Goal: Task Accomplishment & Management: Use online tool/utility

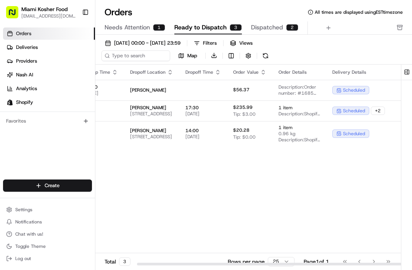
scroll to position [0, 95]
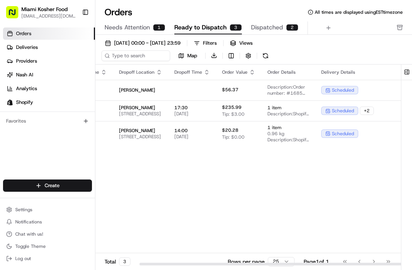
click at [162, 129] on span "[PERSON_NAME]" at bounding box center [140, 130] width 43 height 6
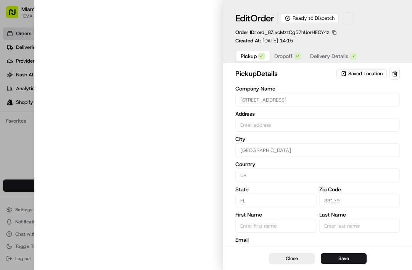
type input "[STREET_ADDRESS]"
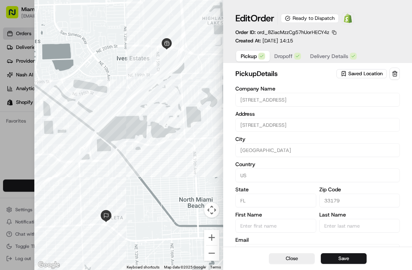
scroll to position [0, 0]
click at [334, 257] on button "Save" at bounding box center [344, 258] width 46 height 11
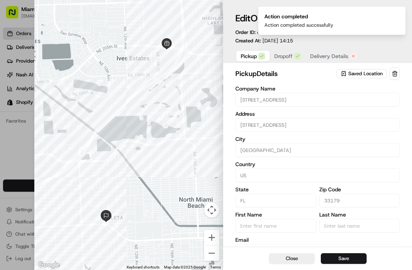
click at [321, 56] on span "Delivery Details" at bounding box center [329, 56] width 38 height 8
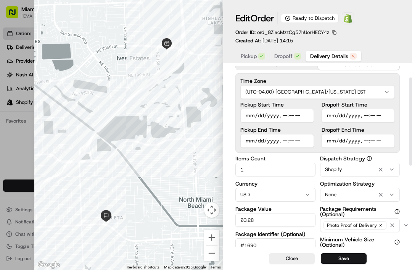
scroll to position [26, 0]
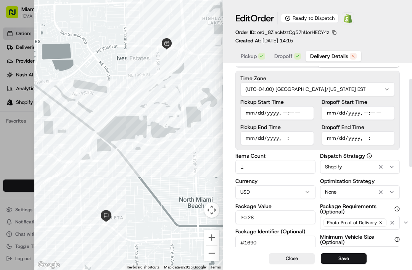
click at [253, 112] on input "Pickup Start Time" at bounding box center [277, 113] width 74 height 14
type input "[DATE]T14:30"
click at [258, 139] on input "Pickup End Time" at bounding box center [277, 138] width 74 height 14
type input "[DATE]T14:35"
click at [347, 104] on label "Dropoff Start Time" at bounding box center [359, 101] width 74 height 5
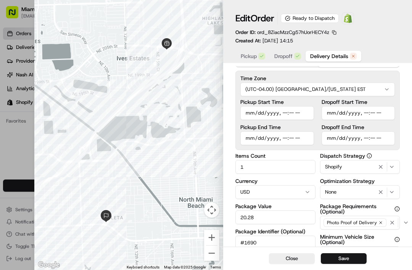
click at [347, 106] on input "Dropoff Start Time" at bounding box center [359, 113] width 74 height 14
type input "[DATE]T15:00"
click at [356, 139] on input "Dropoff End Time" at bounding box center [359, 138] width 74 height 14
type input "[DATE]T15:15"
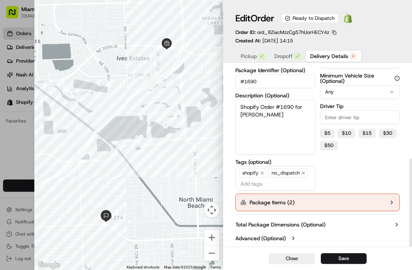
scroll to position [189, 0]
click at [363, 198] on button "Package Items ( 2 )" at bounding box center [317, 202] width 164 height 18
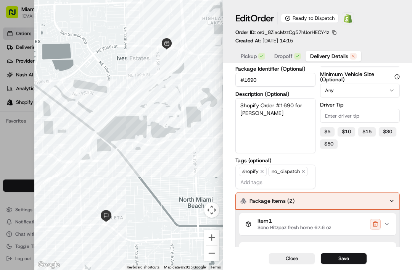
scroll to position [203, 0]
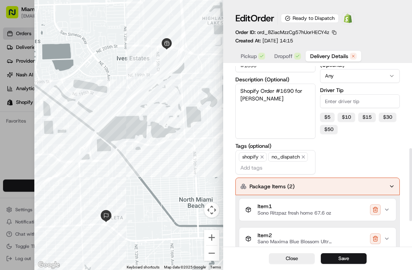
click at [296, 212] on span "Sono Ritzpaz fresh home 67.6 oz" at bounding box center [295, 213] width 74 height 6
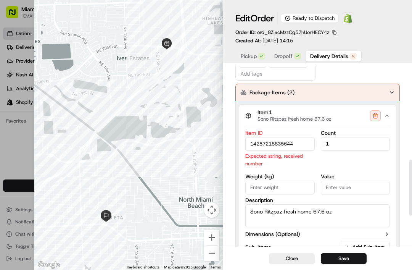
scroll to position [300, 0]
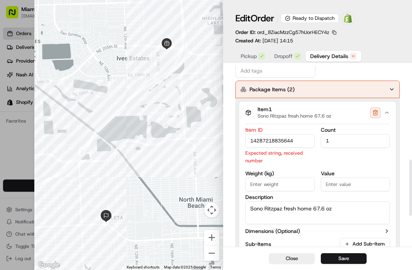
click at [305, 141] on input "14287218835644" at bounding box center [279, 141] width 69 height 14
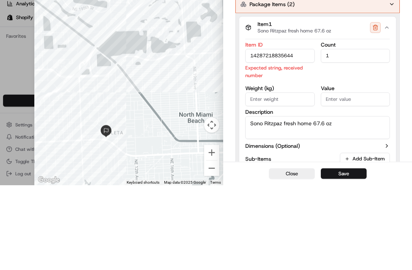
click at [253, 134] on input "14287218835644" at bounding box center [279, 141] width 69 height 14
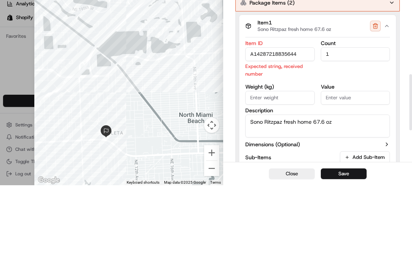
scroll to position [293, 0]
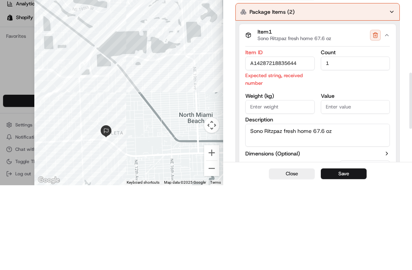
type input "A14287218835644"
click at [390, 117] on icon "button" at bounding box center [387, 120] width 6 height 6
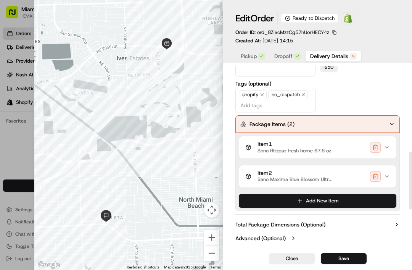
scroll to position [266, 0]
click at [281, 175] on span "Item 2" at bounding box center [296, 173] width 76 height 7
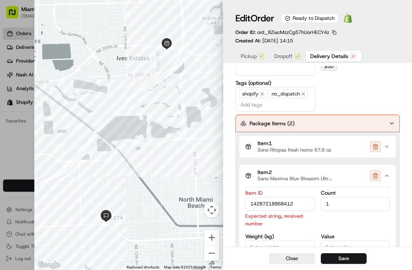
click at [252, 202] on input "14287218868412" at bounding box center [279, 204] width 69 height 14
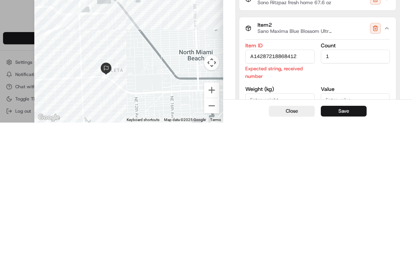
type input "A14287218868412"
click at [339, 247] on div "Close Save" at bounding box center [317, 258] width 189 height 23
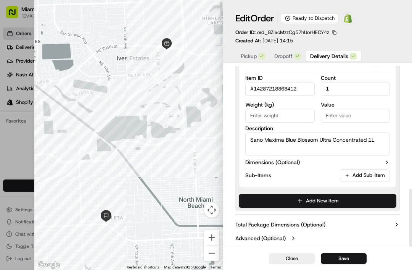
scroll to position [382, 0]
click at [334, 263] on button "Save" at bounding box center [344, 258] width 46 height 11
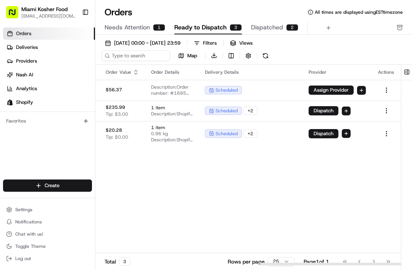
scroll to position [0, 354]
click at [320, 129] on button "Dispatch" at bounding box center [324, 133] width 30 height 9
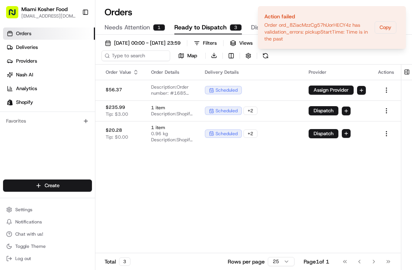
click at [387, 27] on button "Copy" at bounding box center [386, 27] width 22 height 12
click at [324, 130] on button "Dispatch" at bounding box center [324, 133] width 30 height 9
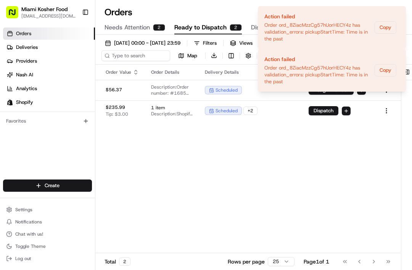
scroll to position [0, 323]
click at [282, 157] on div "Pickup Location Pickup Time Dropoff Location Dropoff Time Order Value Order Det…" at bounding box center [142, 164] width 517 height 201
click at [277, 107] on div "scheduled + 2" at bounding box center [251, 110] width 92 height 8
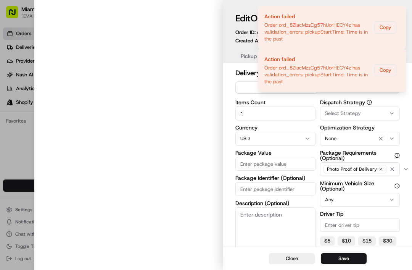
type input "235.99"
type input "#1686"
type textarea "Shopify Order #1686 for [PERSON_NAME]"
type input "3"
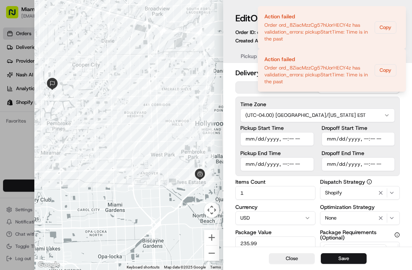
click at [272, 138] on input "Pickup Start Time" at bounding box center [277, 139] width 74 height 14
type input "[DATE]T14:40"
click at [262, 166] on input "Pickup End Time" at bounding box center [277, 164] width 74 height 14
type input "[DATE]T14:45"
click at [338, 254] on button "Save" at bounding box center [344, 258] width 46 height 11
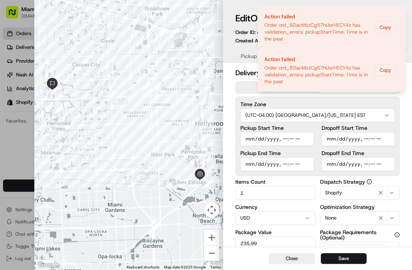
click at [391, 26] on div "Edit Order Ready to Dispatch Open Order in Shopify Order ID: ord_VuJutefgTRgAtR…" at bounding box center [317, 28] width 164 height 32
click at [361, 254] on button "Save" at bounding box center [344, 258] width 46 height 11
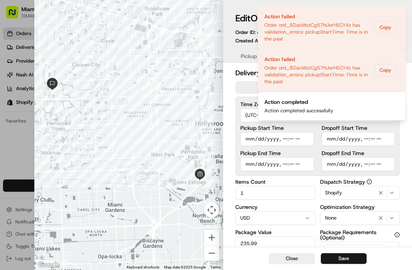
click at [387, 23] on div "Edit Order Ready to Dispatch Open Order in Shopify Order ID: ord_VuJutefgTRgAtR…" at bounding box center [317, 28] width 164 height 32
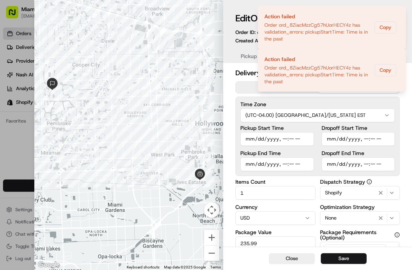
click at [341, 261] on button "Save" at bounding box center [344, 258] width 46 height 11
click at [357, 253] on button "Save" at bounding box center [344, 258] width 46 height 11
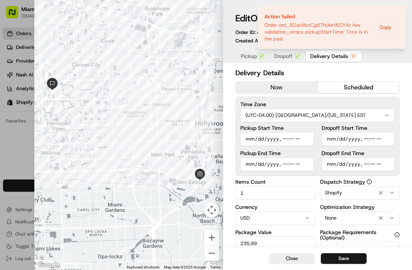
click at [22, 151] on div at bounding box center [206, 135] width 412 height 270
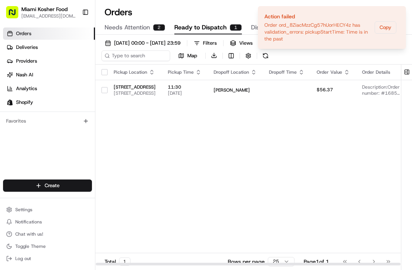
scroll to position [0, 0]
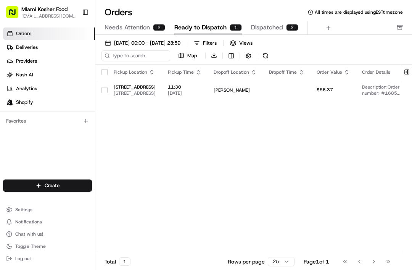
click at [275, 30] on span "Dispatched" at bounding box center [267, 27] width 32 height 9
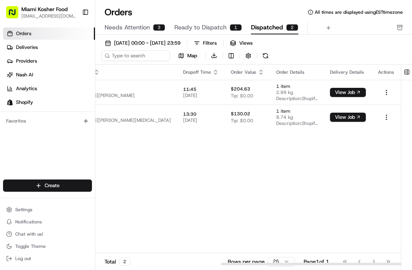
scroll to position [0, 213]
click at [151, 29] on button "Needs Attention 3" at bounding box center [135, 27] width 61 height 13
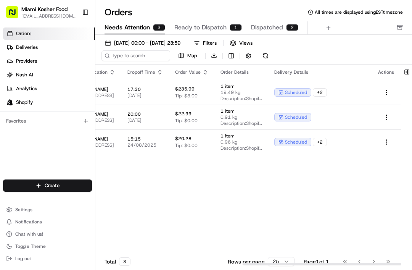
scroll to position [0, 285]
click at [285, 142] on span "scheduled" at bounding box center [296, 142] width 22 height 6
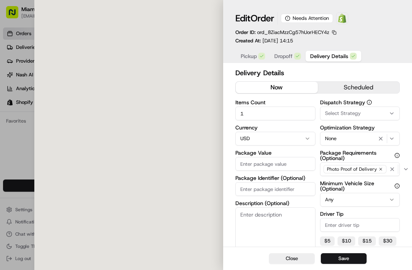
type input "20.28"
type input "#1690"
type textarea "Shopify Order #1690 for [PERSON_NAME]"
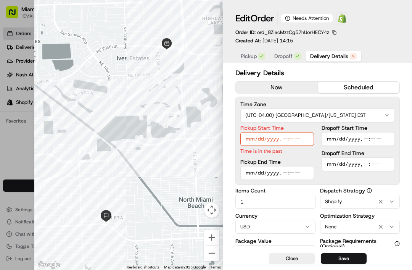
click at [282, 139] on input "Pickup Start Time" at bounding box center [277, 139] width 74 height 14
click at [19, 146] on div at bounding box center [206, 135] width 412 height 270
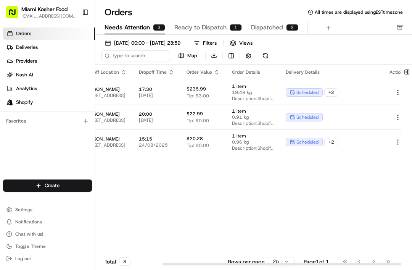
scroll to position [0, 129]
click at [225, 26] on span "Ready to Dispatch" at bounding box center [200, 27] width 52 height 9
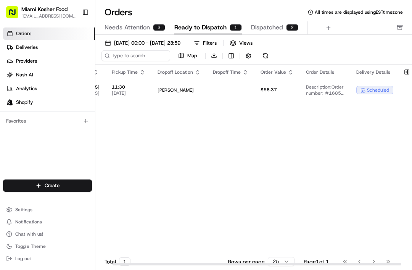
scroll to position [0, 76]
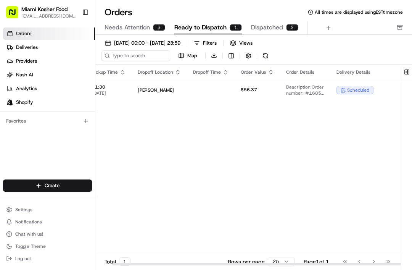
click at [269, 27] on span "Dispatched" at bounding box center [267, 27] width 32 height 9
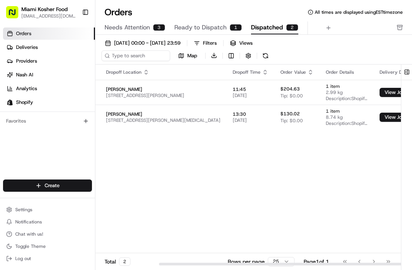
scroll to position [0, 109]
click at [149, 29] on span "Needs Attention" at bounding box center [127, 27] width 45 height 9
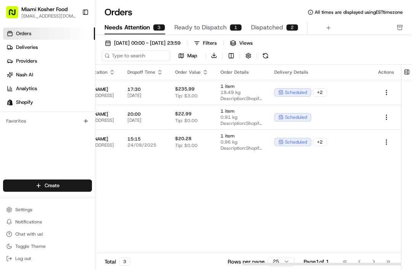
scroll to position [0, 285]
click at [288, 142] on span "scheduled" at bounding box center [296, 142] width 22 height 6
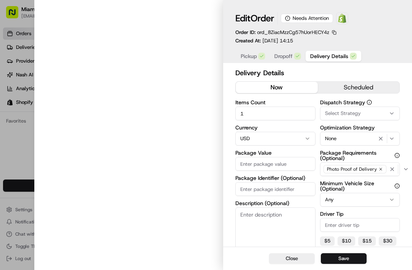
type input "20.28"
type input "#1690"
type textarea "Shopify Order #1690 for [PERSON_NAME]"
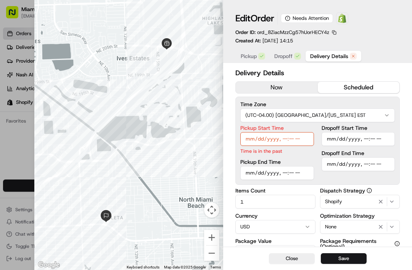
click at [301, 135] on input "Pickup Start Time" at bounding box center [277, 139] width 74 height 14
type input "[DATE]T14:40"
click at [277, 172] on div "Pickup End Time" at bounding box center [277, 169] width 74 height 21
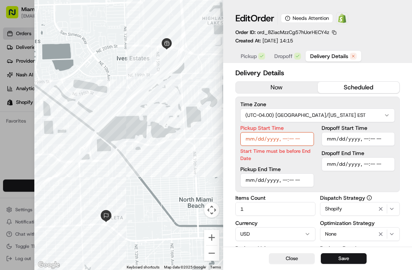
type input "[DATE]T14:45"
click at [345, 255] on button "Save" at bounding box center [344, 258] width 46 height 11
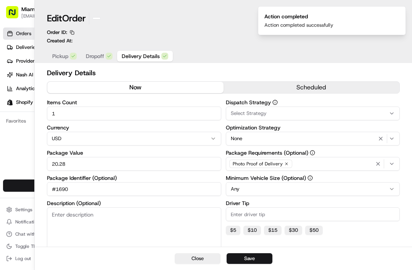
scroll to position [0, 254]
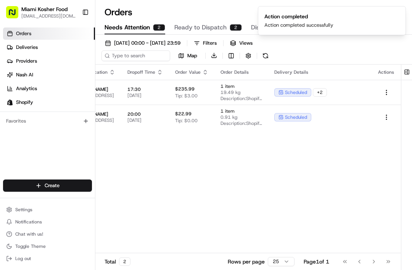
click at [232, 23] on button "Ready to Dispatch 2" at bounding box center [208, 27] width 68 height 13
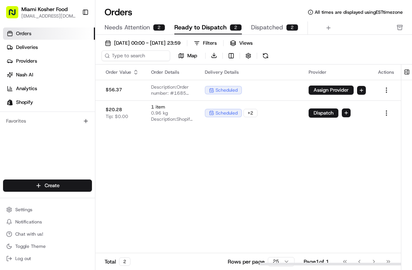
click at [319, 114] on button "Dispatch" at bounding box center [324, 112] width 30 height 9
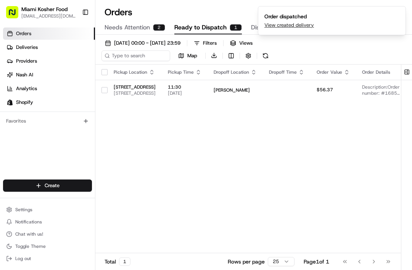
click at [309, 25] on div "Needs Attention 2 Ready to Dispatch 1 Dispatched 3" at bounding box center [249, 27] width 288 height 13
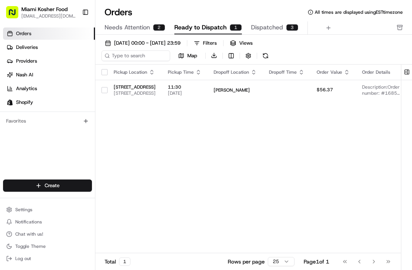
click at [288, 13] on div "Orders All times are displayed using EST timezone" at bounding box center [253, 12] width 317 height 12
click at [276, 30] on span "Dispatched" at bounding box center [267, 27] width 32 height 9
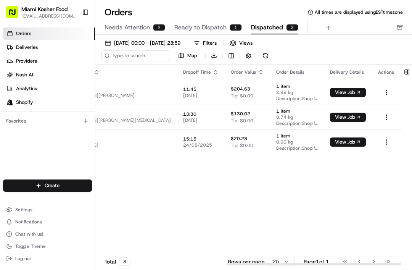
scroll to position [0, 229]
click at [347, 146] on body "Miami Kosher Food [EMAIL_ADDRESS][DOMAIN_NAME] Toggle Sidebar Orders Deliveries…" at bounding box center [206, 135] width 412 height 270
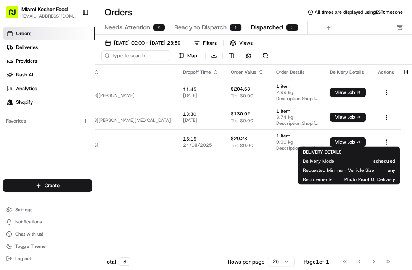
click at [349, 140] on button "View Job" at bounding box center [348, 141] width 36 height 9
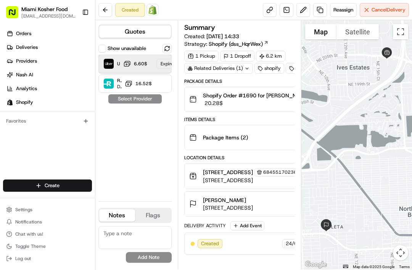
click at [164, 63] on div "Expired" at bounding box center [168, 64] width 24 height 10
click at [114, 31] on button "Quotes" at bounding box center [135, 32] width 72 height 12
click at [163, 49] on button at bounding box center [167, 48] width 9 height 9
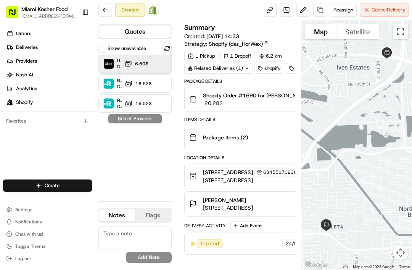
click at [153, 63] on div "Uber Dropoff ETA 39 minutes ‏6.60 ‏$" at bounding box center [134, 64] width 73 height 18
click at [133, 122] on button "Assign Provider" at bounding box center [135, 118] width 54 height 9
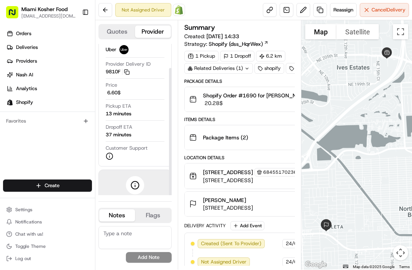
scroll to position [28, 0]
click at [109, 157] on icon at bounding box center [110, 157] width 8 height 8
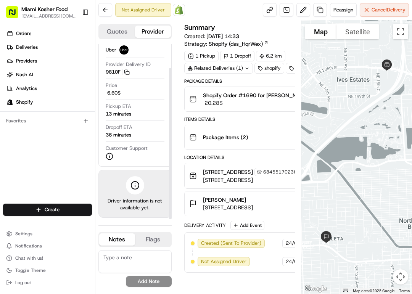
click at [113, 153] on icon at bounding box center [110, 157] width 8 height 8
click at [268, 7] on link at bounding box center [270, 10] width 14 height 14
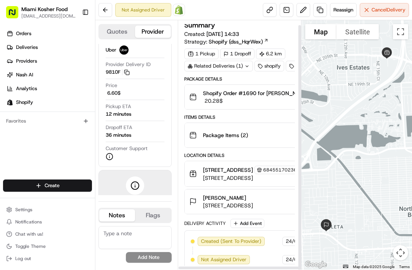
scroll to position [6, 0]
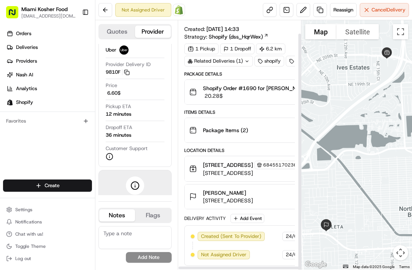
click at [133, 182] on circle at bounding box center [135, 186] width 8 height 8
click at [110, 153] on icon at bounding box center [110, 157] width 8 height 8
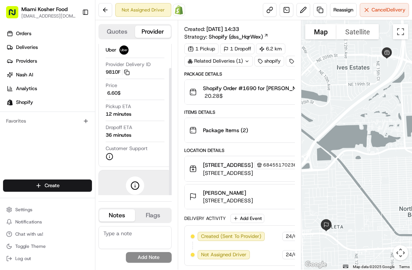
click at [111, 149] on span "Customer Support" at bounding box center [127, 148] width 42 height 7
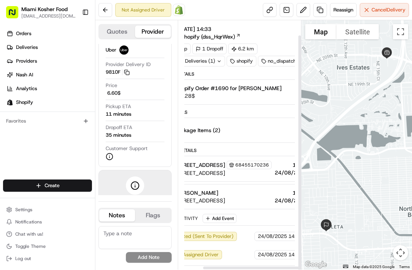
scroll to position [16, 28]
click at [108, 155] on icon at bounding box center [110, 157] width 8 height 8
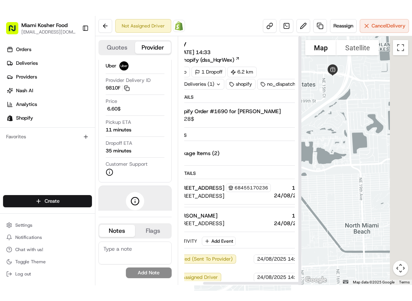
scroll to position [0, 28]
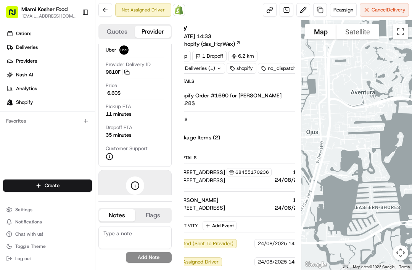
click at [401, 34] on button "Toggle fullscreen view" at bounding box center [400, 31] width 15 height 15
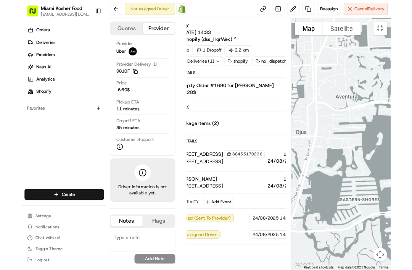
scroll to position [13, 0]
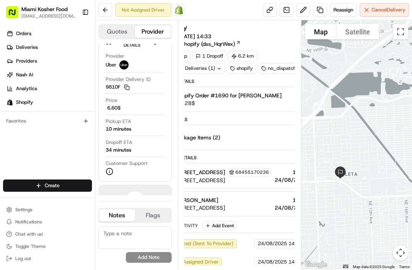
click at [106, 170] on circle at bounding box center [109, 171] width 6 height 6
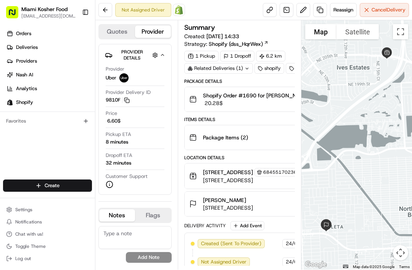
click at [141, 11] on div "Not Assigned Driver Open Order in Shopify" at bounding box center [150, 10] width 70 height 14
click at [157, 7] on div "Not Assigned Driver Open Order in Shopify" at bounding box center [150, 10] width 70 height 14
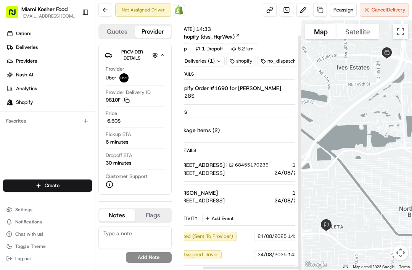
scroll to position [16, 28]
click at [112, 181] on icon at bounding box center [110, 184] width 8 height 8
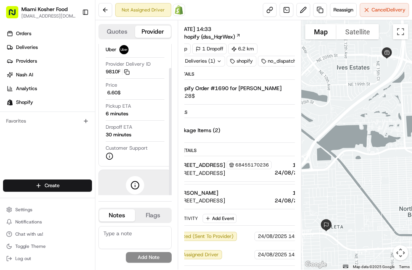
scroll to position [28, 0]
click at [137, 180] on div at bounding box center [135, 185] width 18 height 18
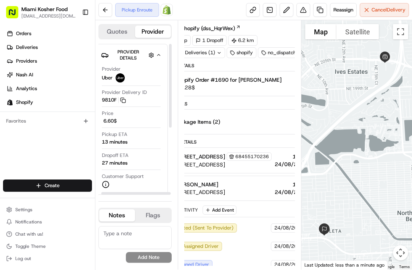
scroll to position [0, 3]
click at [400, 30] on button "Toggle fullscreen view" at bounding box center [400, 31] width 15 height 15
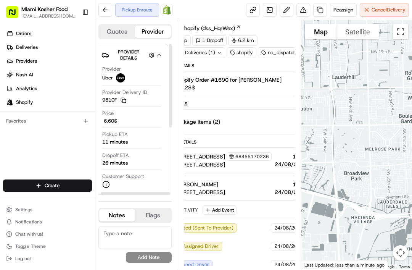
click at [369, 32] on button "Satellite" at bounding box center [358, 31] width 42 height 15
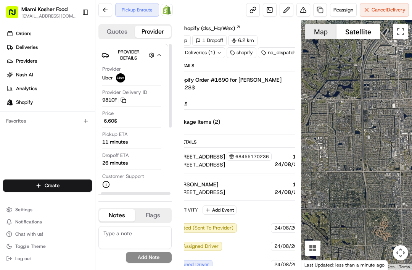
click at [327, 34] on button "Map" at bounding box center [320, 31] width 31 height 15
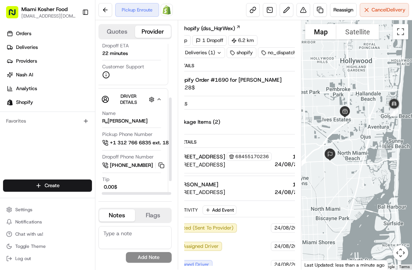
scroll to position [113, 5]
